Goal: Complete application form

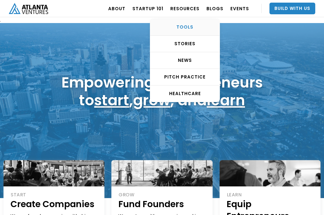
click at [195, 25] on div "TOOLS" at bounding box center [184, 27] width 69 height 6
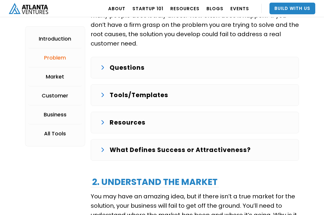
scroll to position [706, 0]
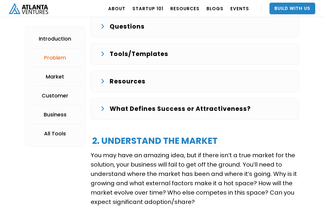
click at [116, 73] on div "Resources Defining Pain Points What’s a Pain Point? A Guide for Startups by Sta…" at bounding box center [195, 82] width 208 height 22
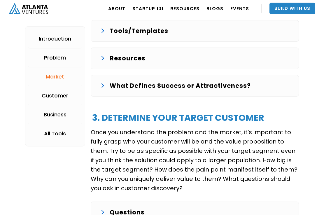
scroll to position [1034, 0]
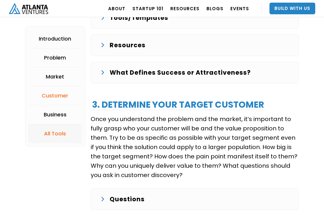
click at [47, 135] on div "All Tools" at bounding box center [55, 134] width 22 height 6
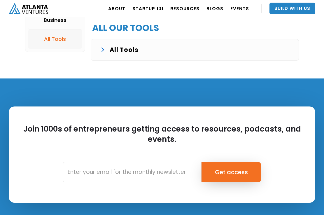
scroll to position [1520, 0]
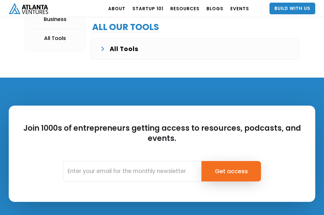
click at [97, 50] on div "All Tools Example Customer Problem and Conversation Example market sizing Compe…" at bounding box center [195, 49] width 208 height 22
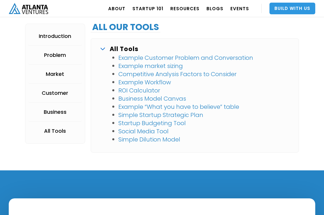
click at [284, 12] on link "Build With Us" at bounding box center [292, 9] width 46 height 12
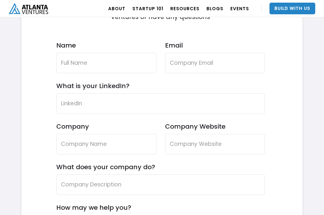
scroll to position [1726, 0]
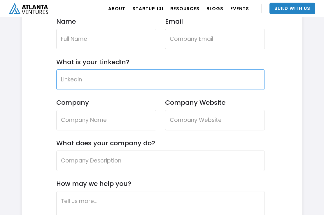
click at [113, 80] on input "What is your LinkedIn?" at bounding box center [160, 79] width 208 height 20
paste input "[URL][DOMAIN_NAME]"
type input "[URL][DOMAIN_NAME]"
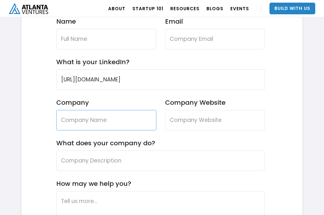
click at [107, 117] on input "Company" at bounding box center [106, 120] width 100 height 20
type input "Restruck"
click at [107, 130] on div "Company Restruck" at bounding box center [106, 119] width 100 height 41
type input "ReStruck"
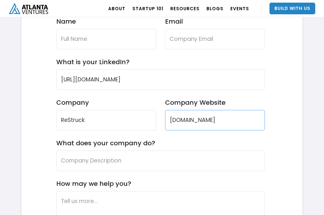
type input "[DOMAIN_NAME]"
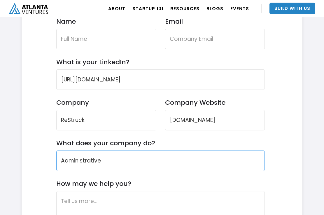
type input "Administrative"
click at [102, 122] on input "ReStruck" at bounding box center [106, 120] width 100 height 20
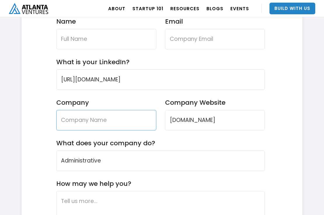
type input "ReStruck"
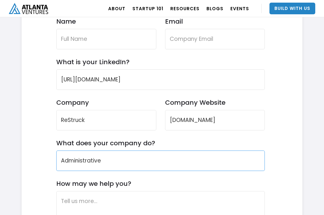
click at [99, 161] on input "Administrative" at bounding box center [160, 160] width 208 height 20
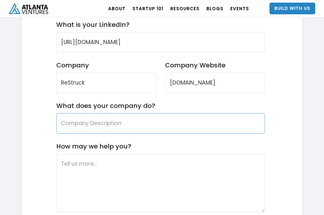
scroll to position [1802, 0]
